Goal: Find specific page/section: Find specific page/section

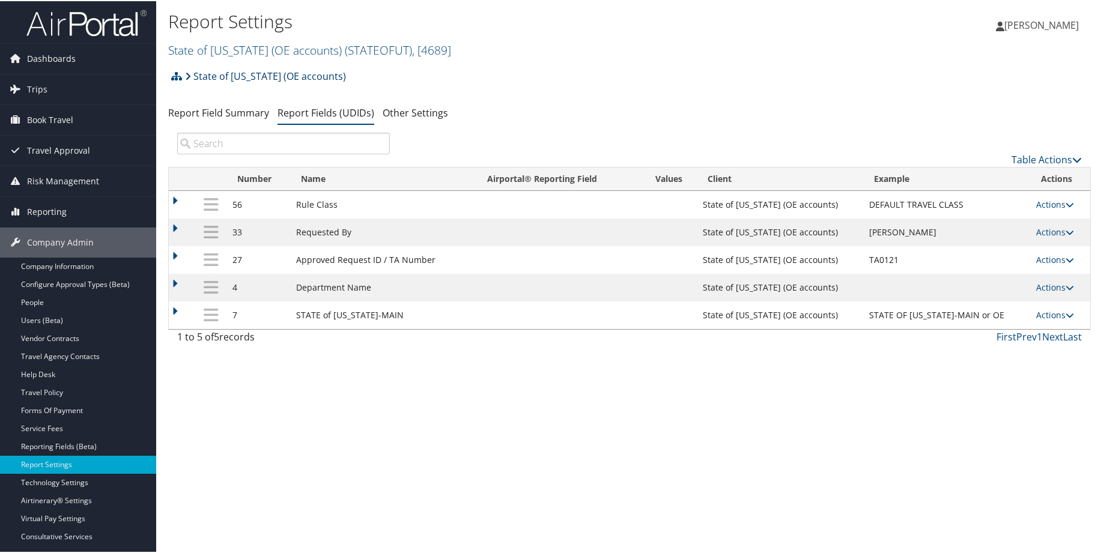
click at [220, 77] on link "State of [US_STATE] (OE accounts)" at bounding box center [265, 75] width 161 height 24
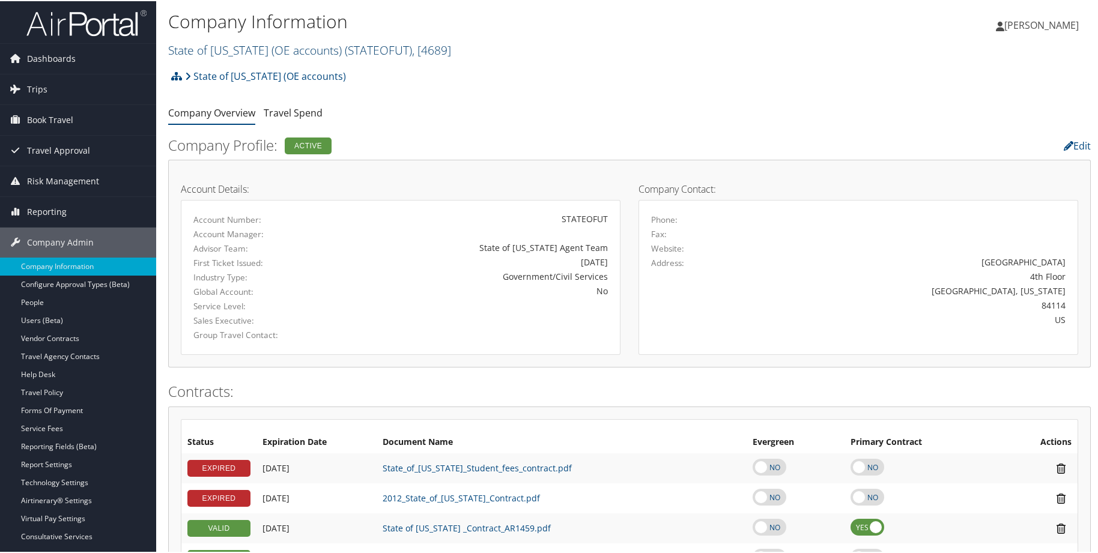
click at [229, 49] on link "State of Utah (OE accounts) ( STATEOFUT ) , [ 4689 ]" at bounding box center [309, 49] width 283 height 16
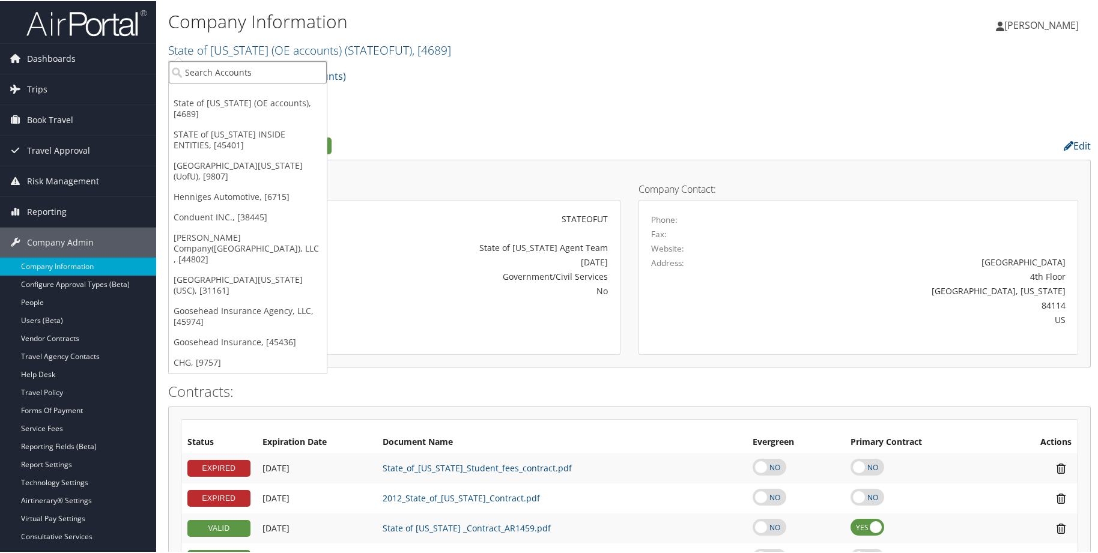
click at [233, 62] on input "search" at bounding box center [248, 71] width 158 height 22
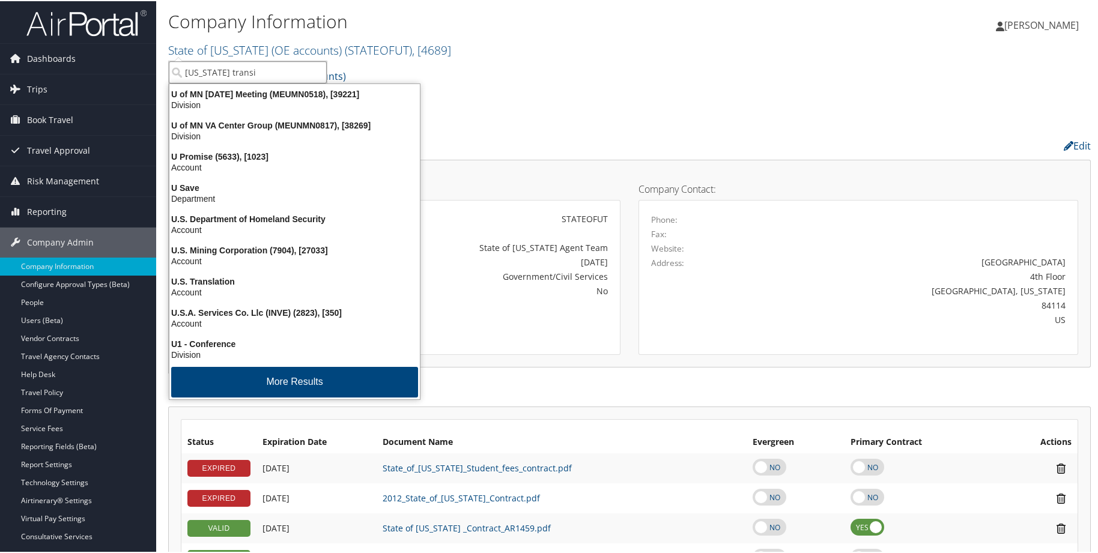
type input "utah transit"
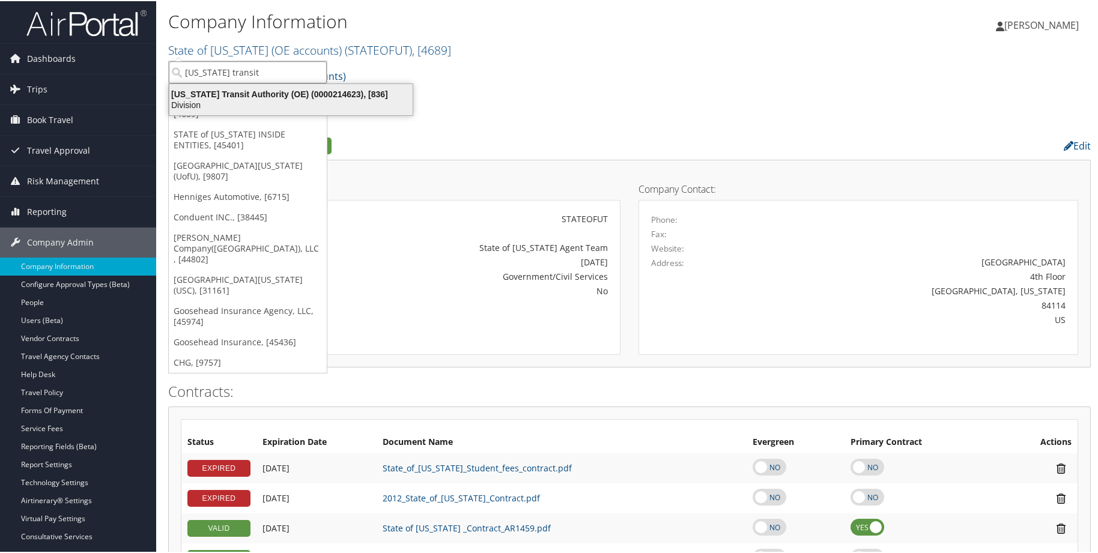
click at [235, 96] on div "Utah Transit Authority (OE) (0000214623), [836]" at bounding box center [291, 93] width 258 height 11
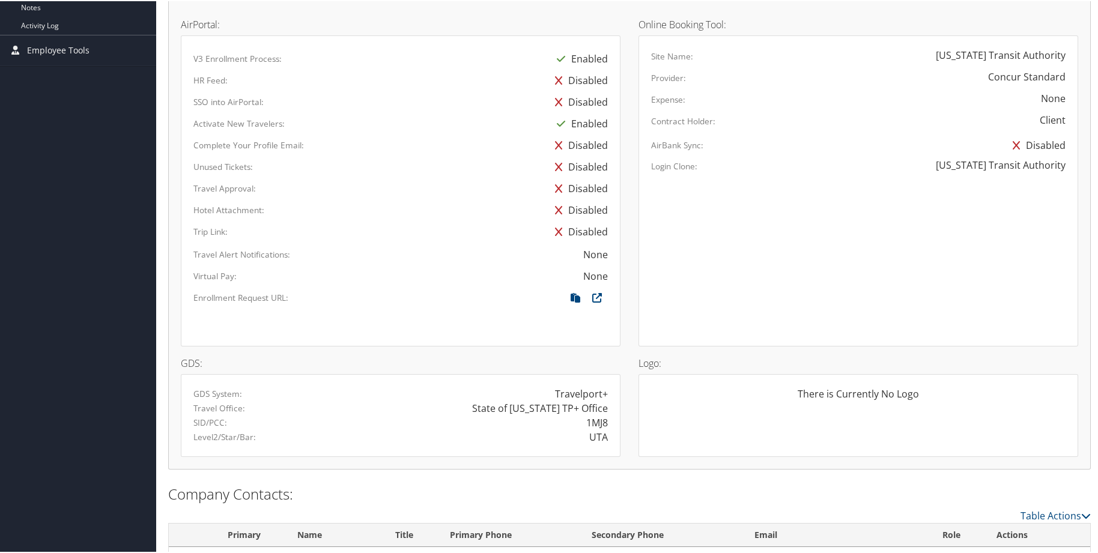
scroll to position [590, 0]
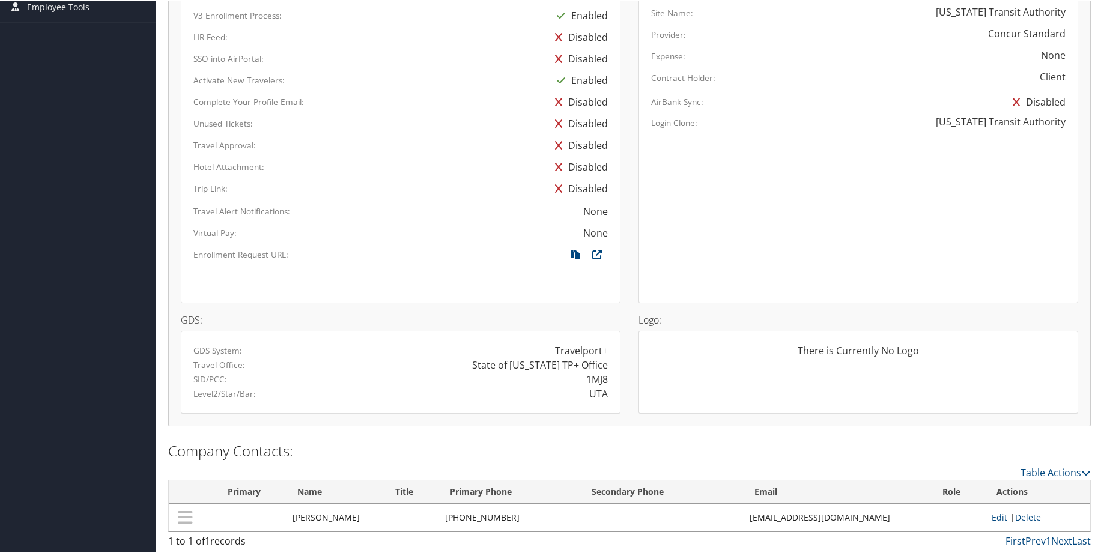
click at [850, 192] on div "Site Name: Utah Transit Authority Provider: Concur Standard Expense: None Contr…" at bounding box center [858, 146] width 440 height 311
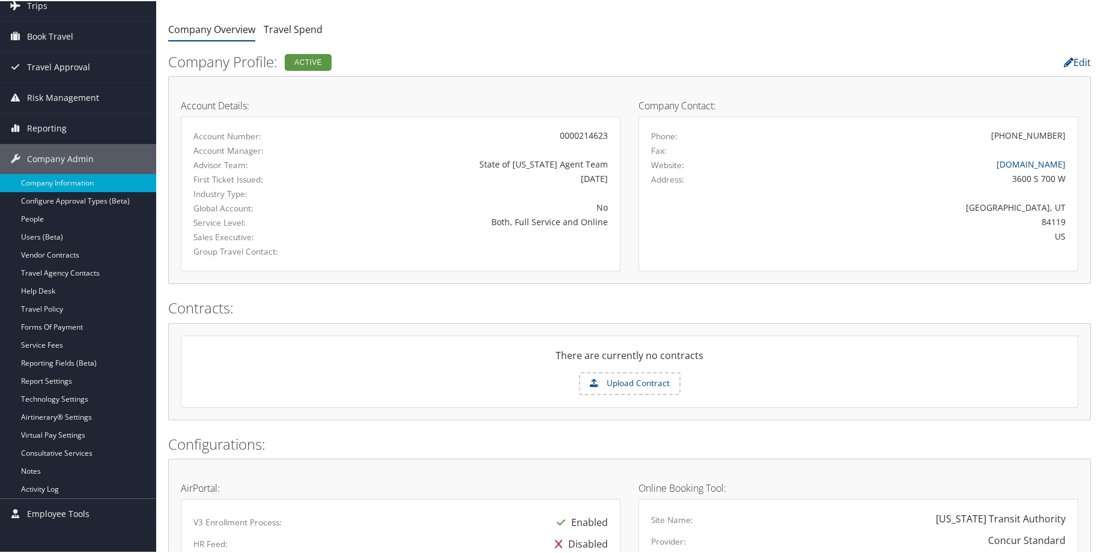
scroll to position [0, 0]
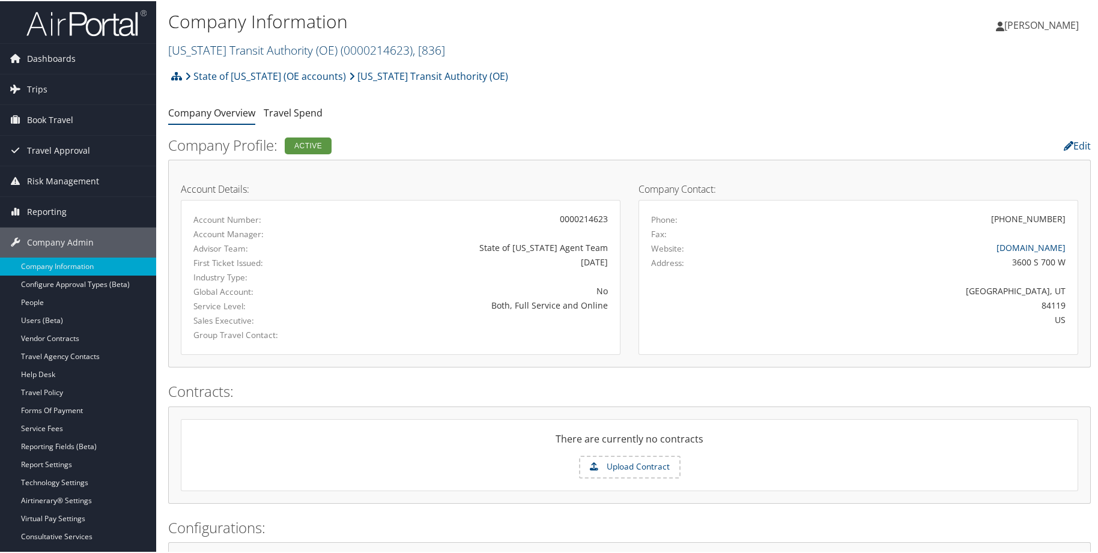
click at [224, 50] on link "Utah Transit Authority (OE) ( 0000214623 ) , [ 836 ]" at bounding box center [306, 49] width 277 height 16
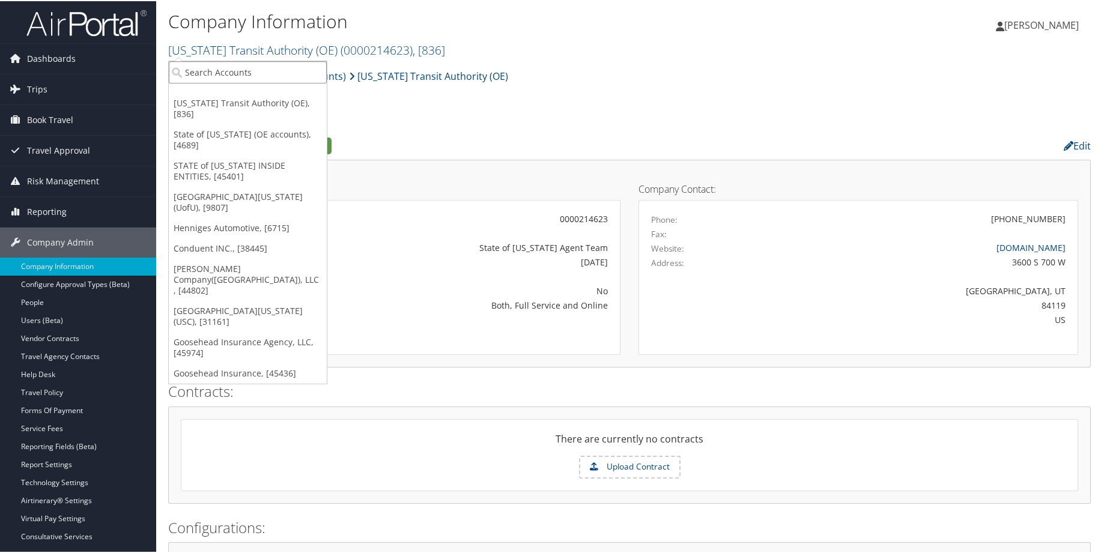
click at [209, 73] on input "search" at bounding box center [248, 71] width 158 height 22
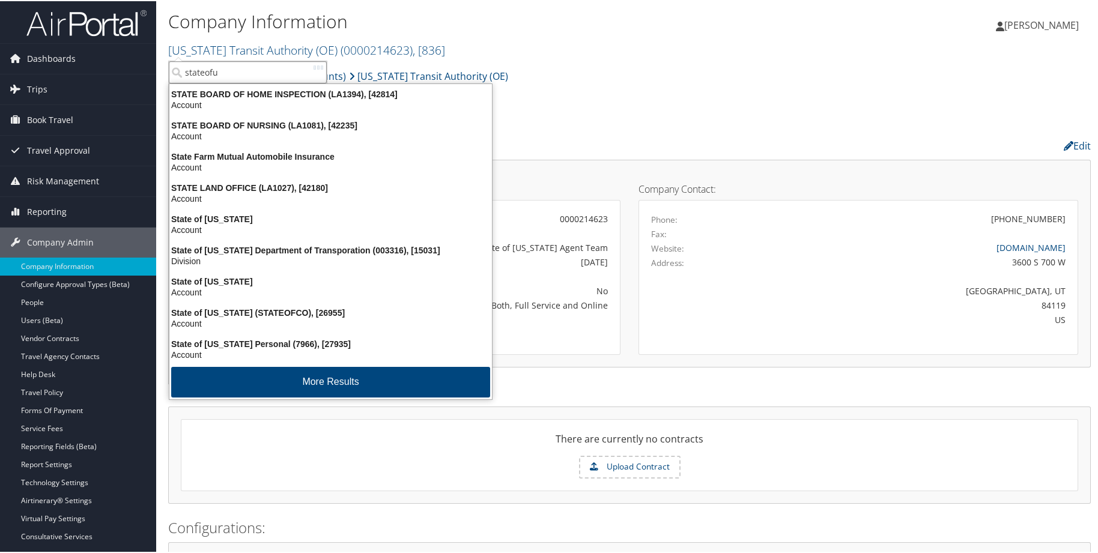
type input "stateofut"
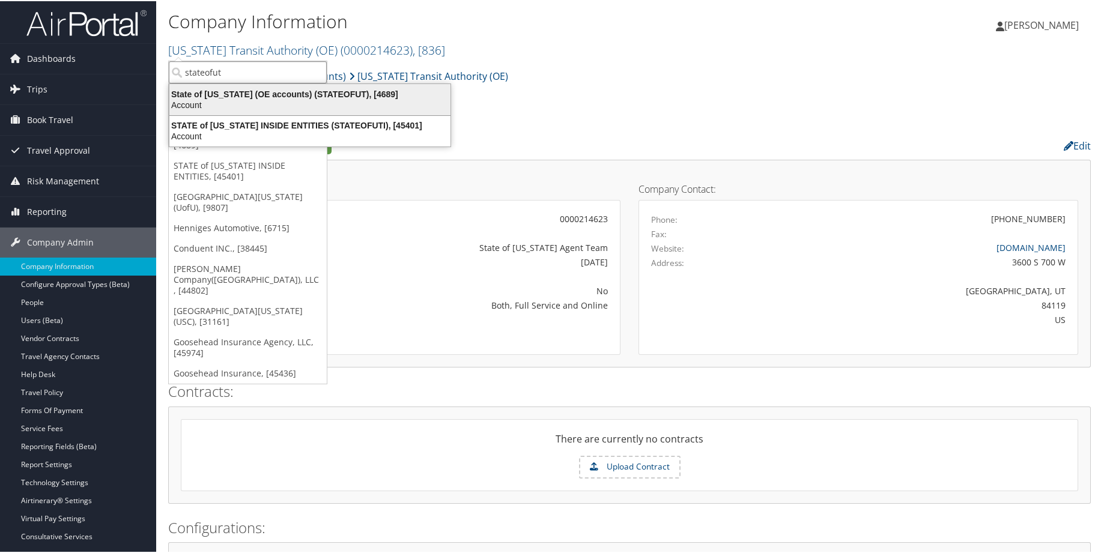
click at [214, 96] on div "State of Utah (OE accounts) (STATEOFUT), [4689]" at bounding box center [309, 93] width 295 height 11
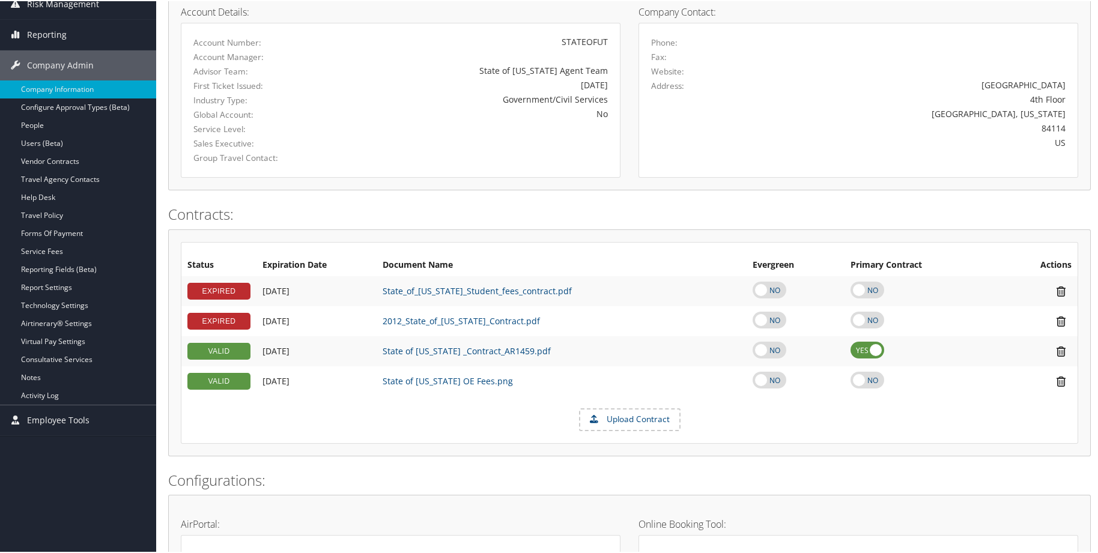
scroll to position [180, 0]
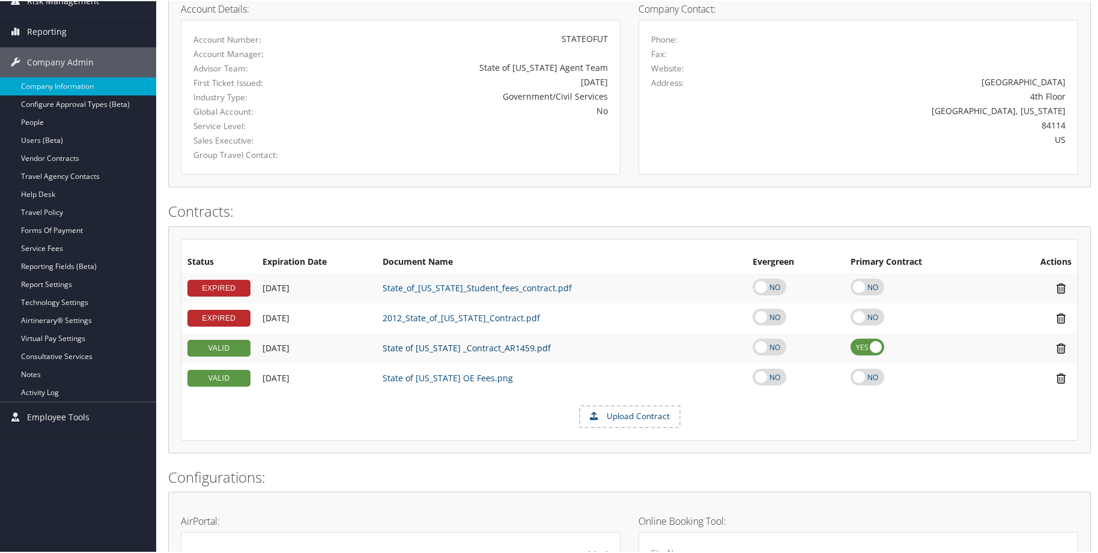
click at [427, 350] on link "State of Utah _Contract_AR1459.pdf" at bounding box center [467, 346] width 168 height 11
click at [40, 279] on link "Report Settings" at bounding box center [78, 283] width 156 height 18
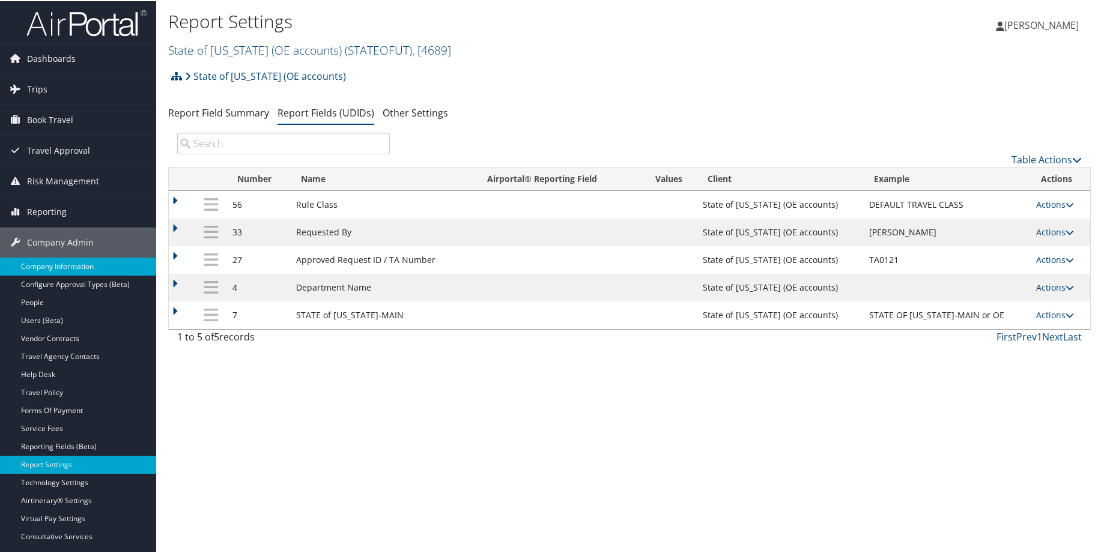
click at [51, 262] on link "Company Information" at bounding box center [78, 265] width 156 height 18
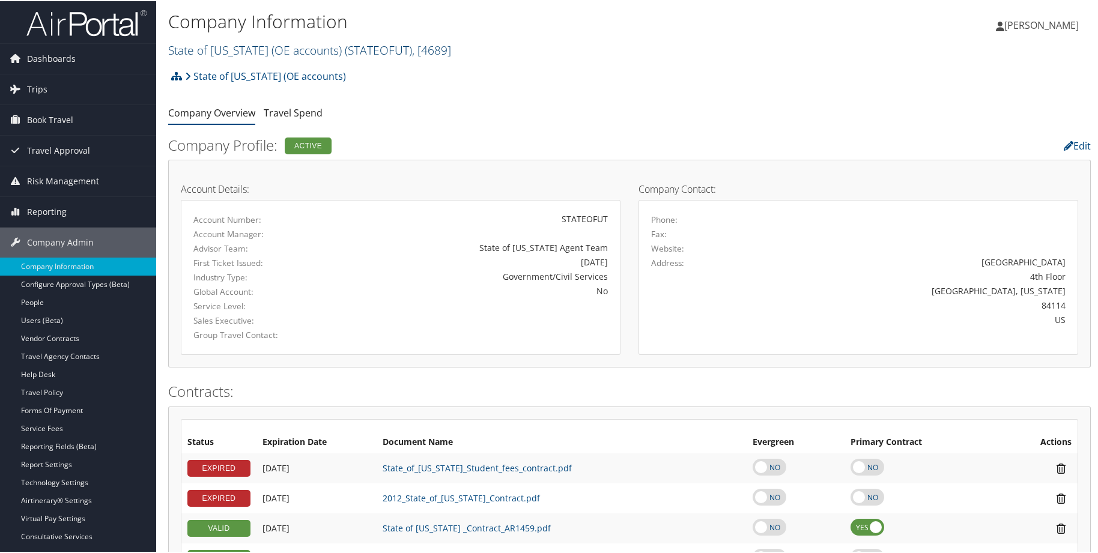
click at [214, 49] on link "State of Utah (OE accounts) ( STATEOFUT ) , [ 4689 ]" at bounding box center [309, 49] width 283 height 16
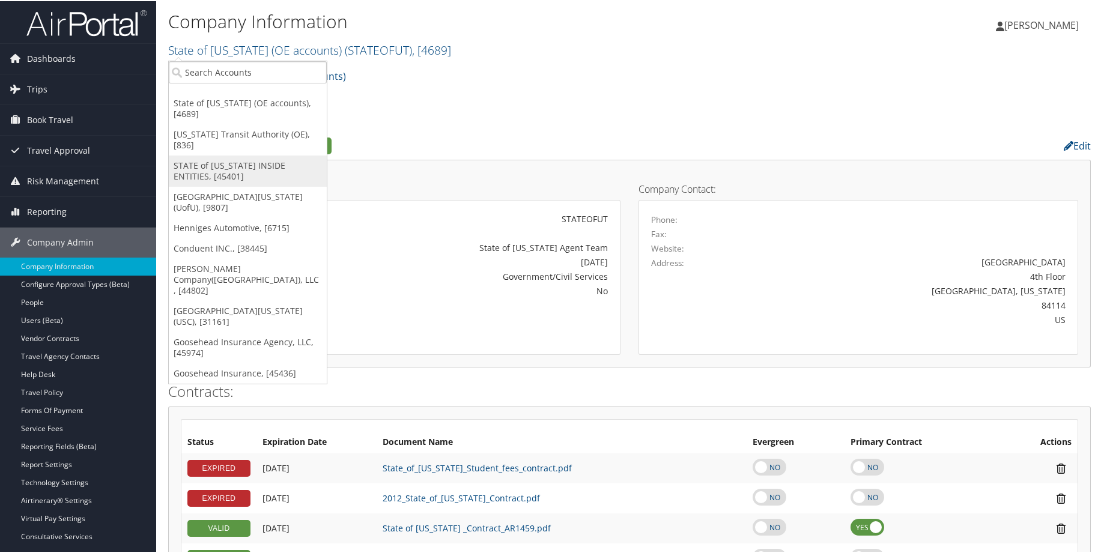
click at [234, 154] on link "STATE of [US_STATE] INSIDE ENTITIES, [45401]" at bounding box center [248, 169] width 158 height 31
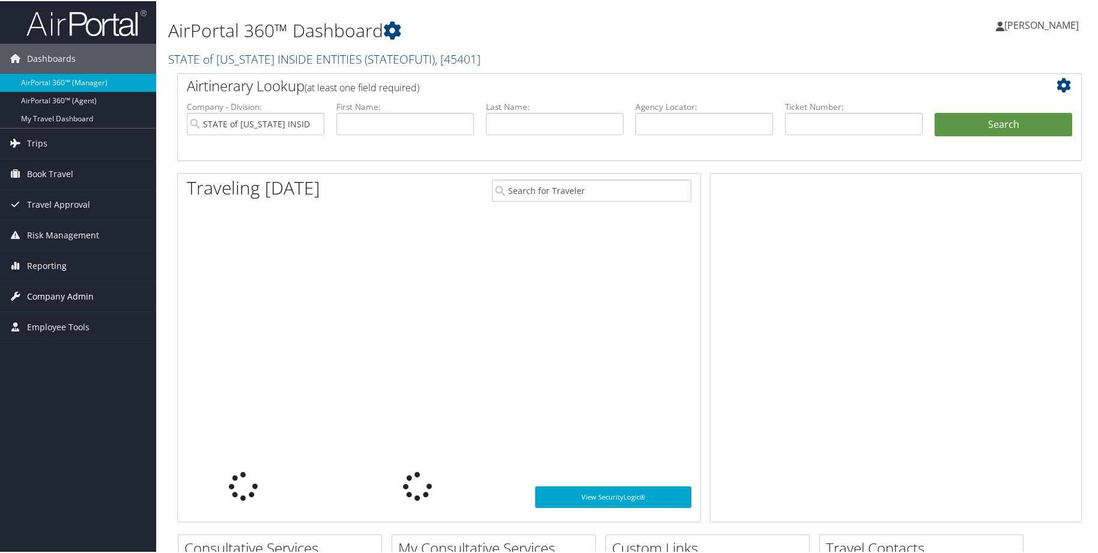
click at [47, 292] on span "Company Admin" at bounding box center [60, 295] width 67 height 30
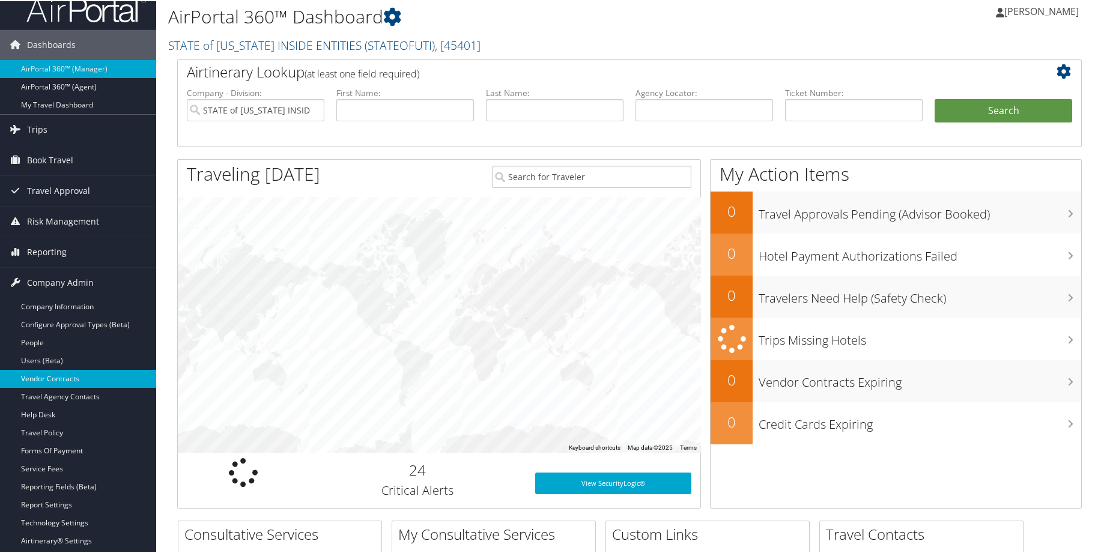
scroll to position [60, 0]
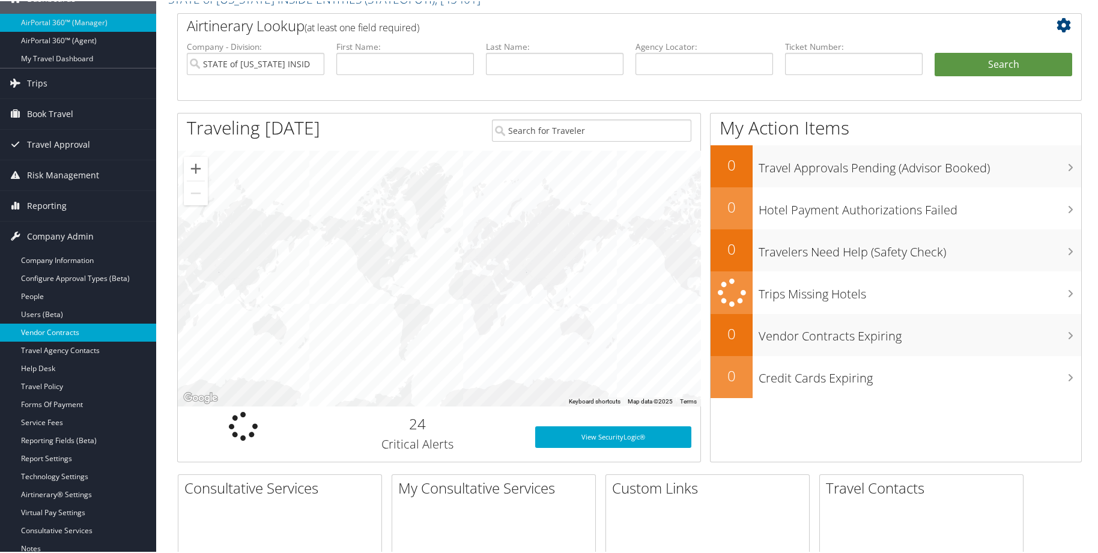
click at [49, 328] on link "Vendor Contracts" at bounding box center [78, 331] width 156 height 18
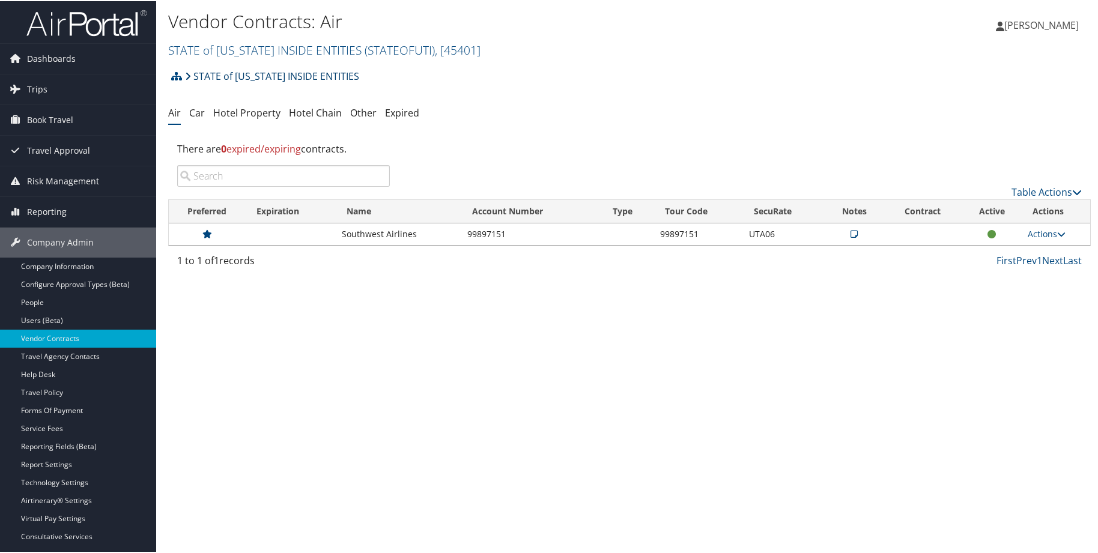
click at [234, 77] on link "STATE of [US_STATE] INSIDE ENTITIES" at bounding box center [272, 75] width 174 height 24
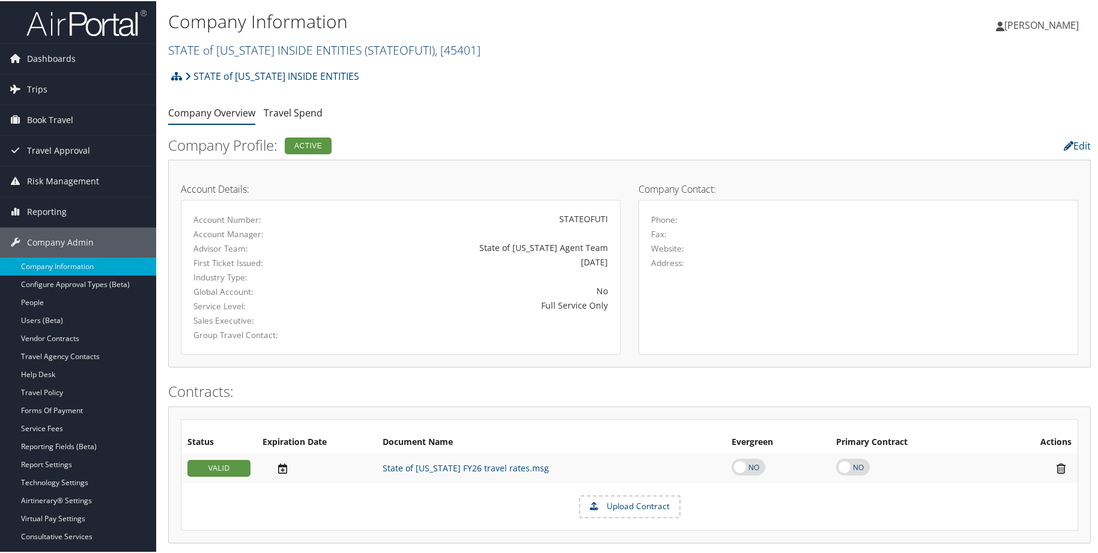
click at [252, 51] on link "STATE of [US_STATE] INSIDE ENTITIES ( STATEOFUTI ) , [ 45401 ]" at bounding box center [324, 49] width 312 height 16
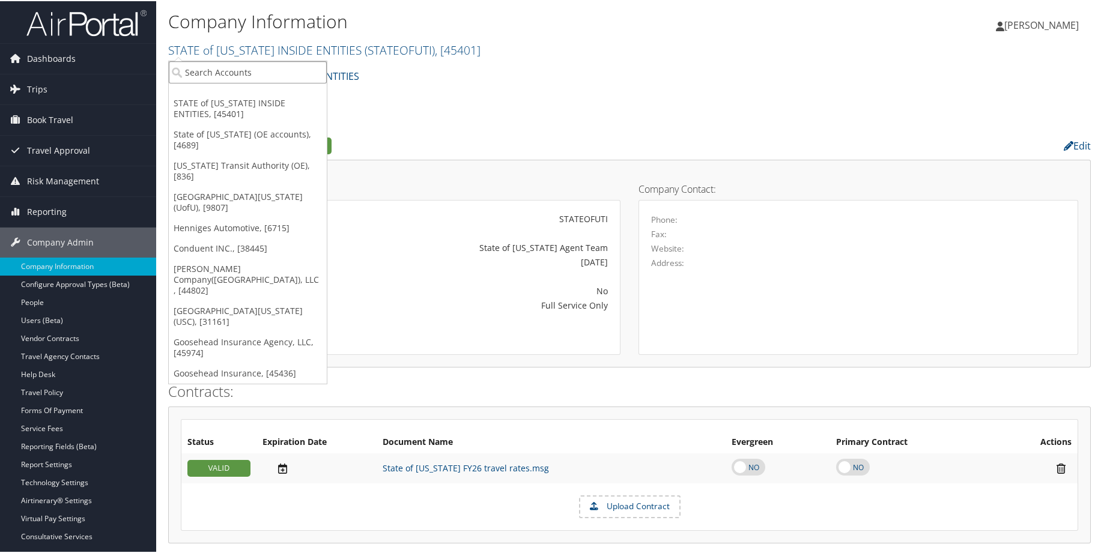
click at [273, 77] on input "search" at bounding box center [248, 71] width 158 height 22
type input "[PERSON_NAME]"
click at [238, 91] on div "Benteler Automotive (1130), [5448]" at bounding box center [259, 93] width 195 height 11
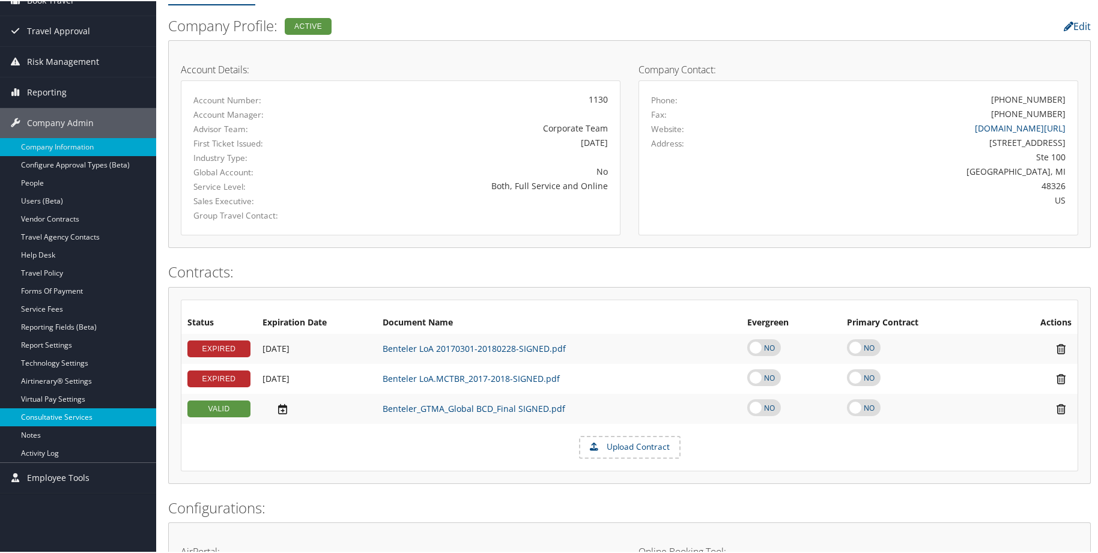
scroll to position [120, 0]
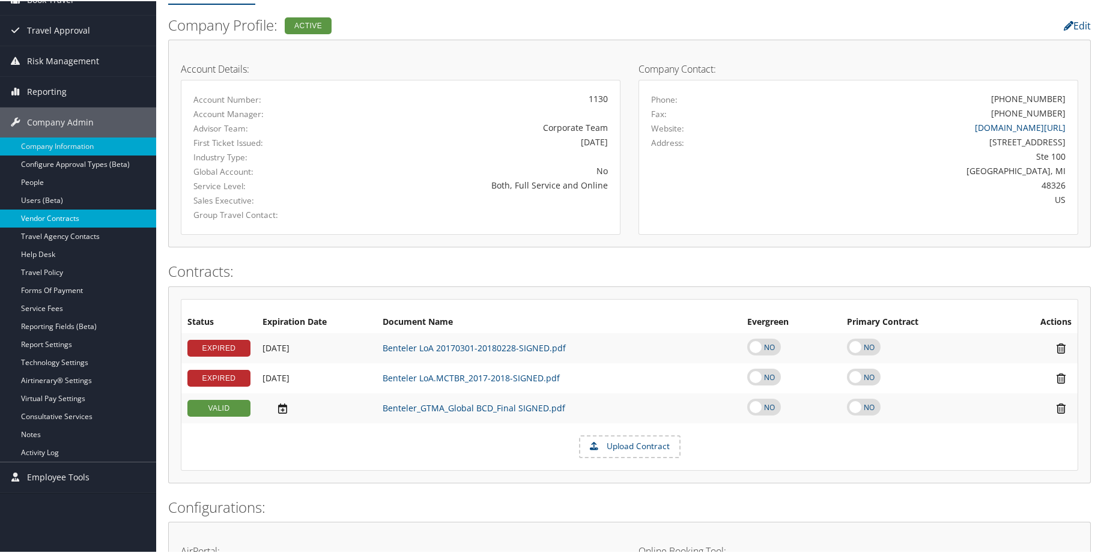
click at [42, 214] on link "Vendor Contracts" at bounding box center [78, 217] width 156 height 18
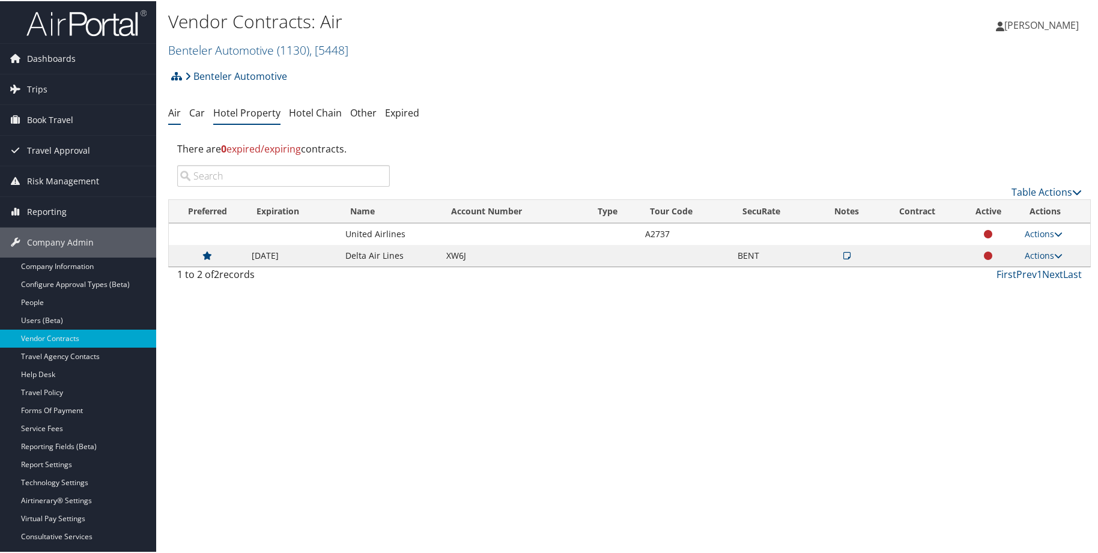
click at [248, 113] on link "Hotel Property" at bounding box center [246, 111] width 67 height 13
